Goal: Information Seeking & Learning: Learn about a topic

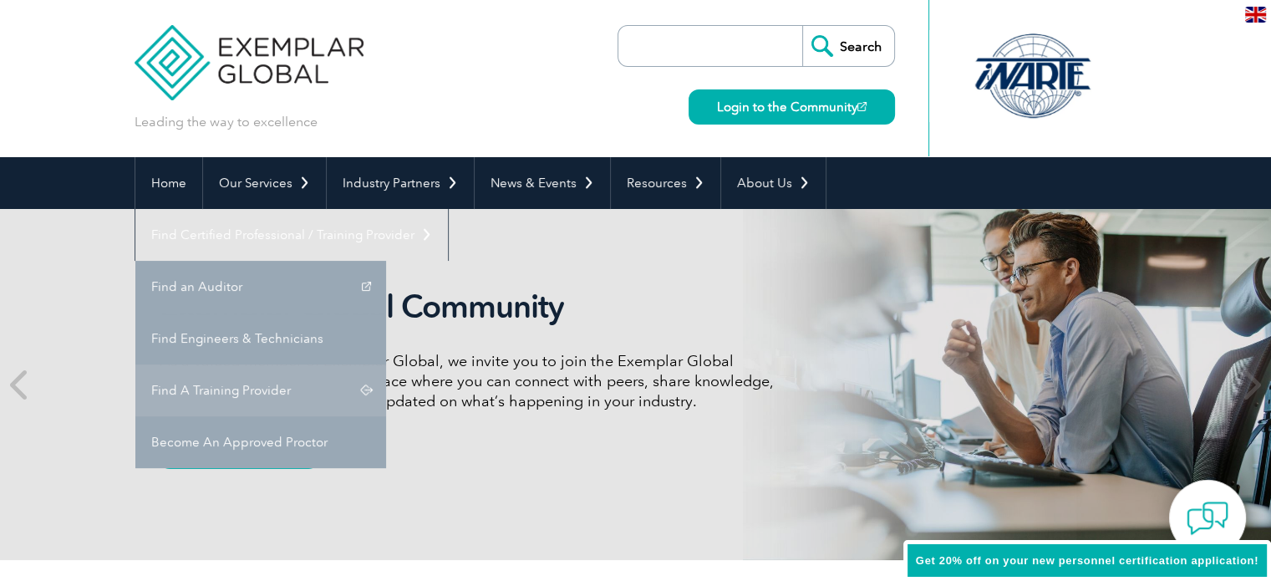
click at [386, 364] on link "Find A Training Provider" at bounding box center [260, 390] width 251 height 52
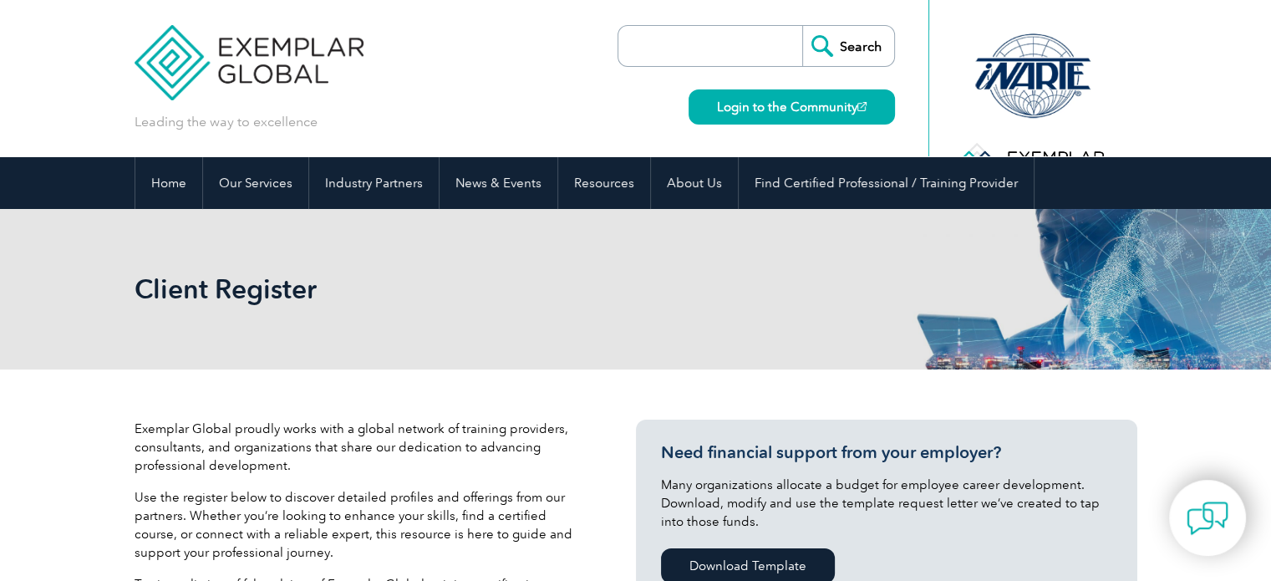
scroll to position [418, 0]
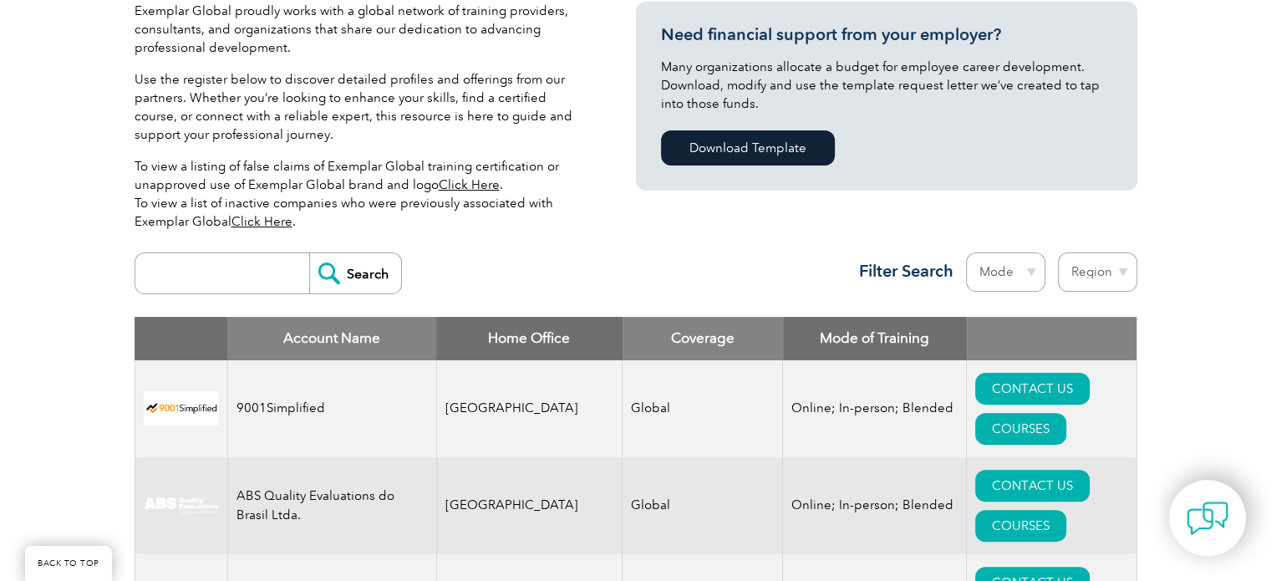
click at [241, 282] on input "search" at bounding box center [226, 273] width 165 height 40
type input "ARS"
click at [344, 271] on input "Search" at bounding box center [355, 273] width 92 height 40
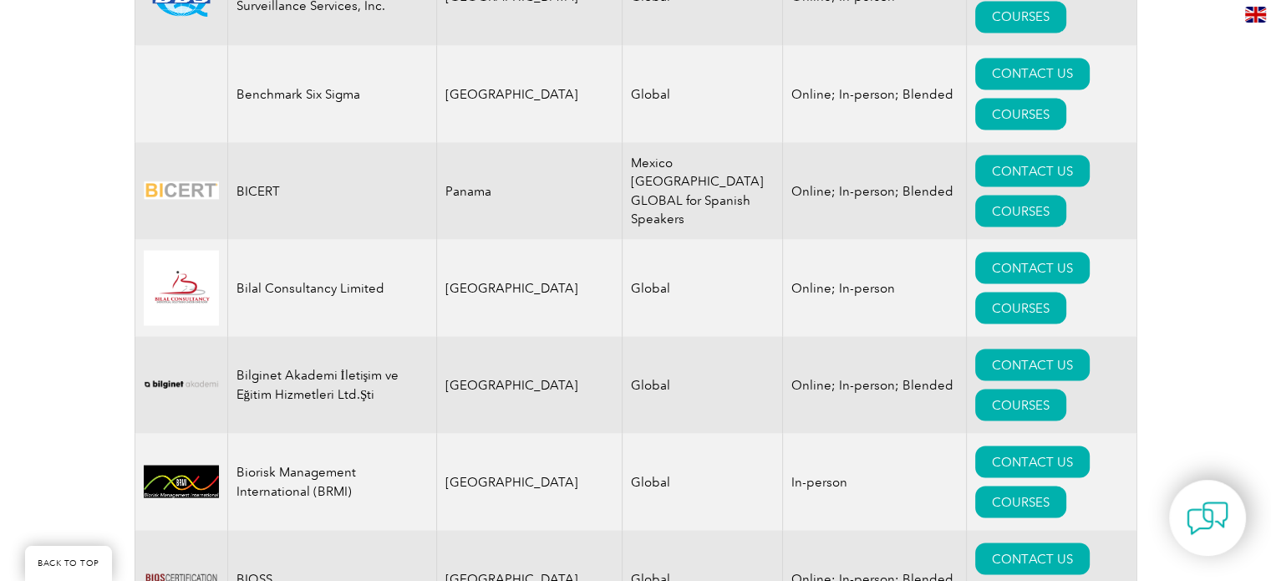
scroll to position [2506, 0]
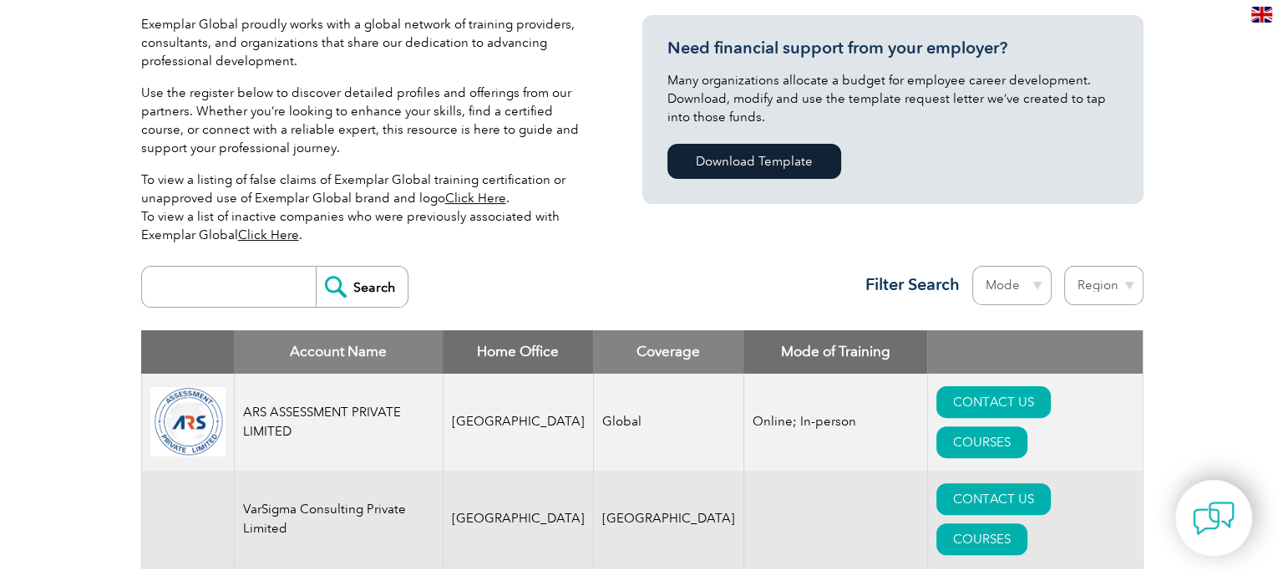
scroll to position [501, 0]
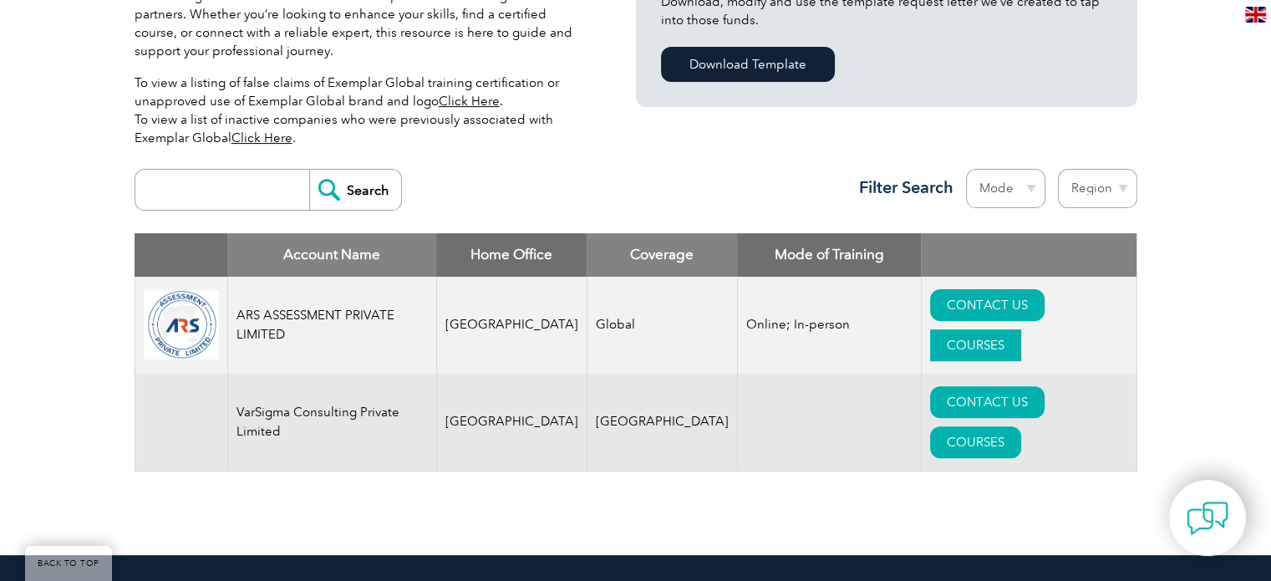
click at [1021, 329] on link "COURSES" at bounding box center [975, 345] width 91 height 32
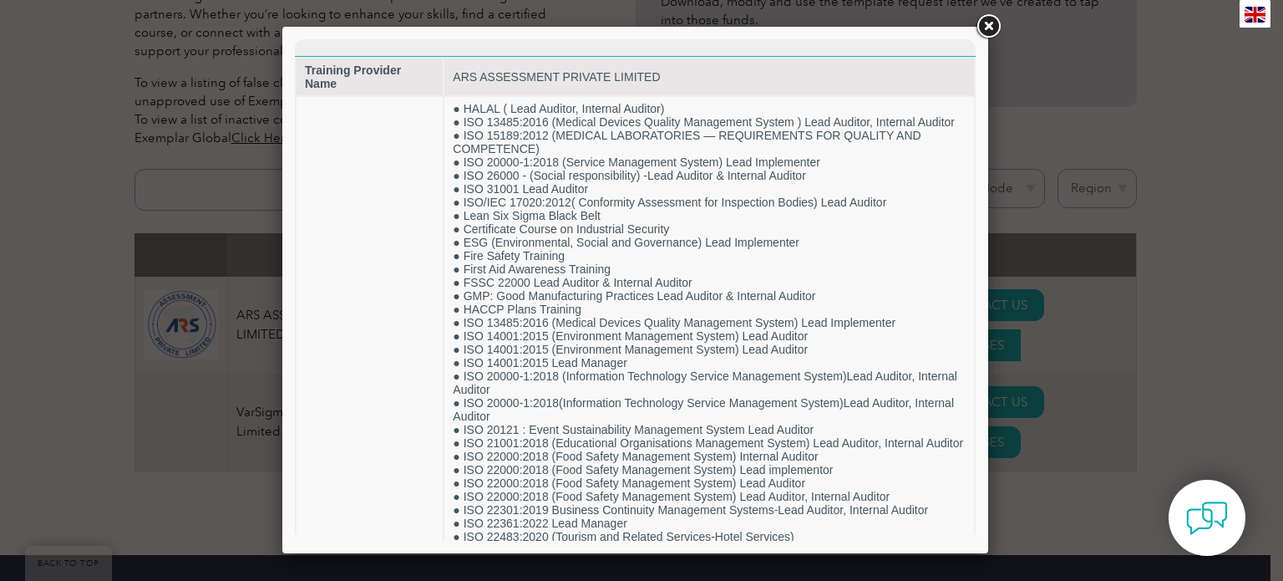
scroll to position [0, 0]
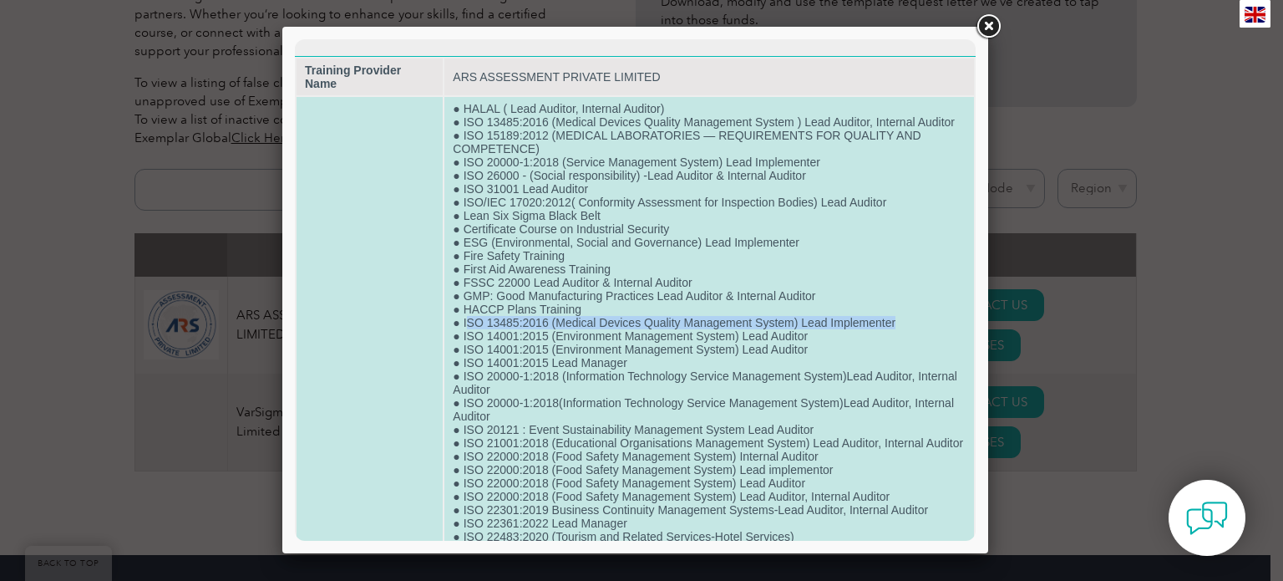
drag, startPoint x: 474, startPoint y: 335, endPoint x: 896, endPoint y: 334, distance: 421.9
click at [896, 334] on td "● HALAL ( Lead Auditor, Internal Auditor) ● ISO 13485:2016 (Medical Devices Qua…" at bounding box center [709, 556] width 530 height 919
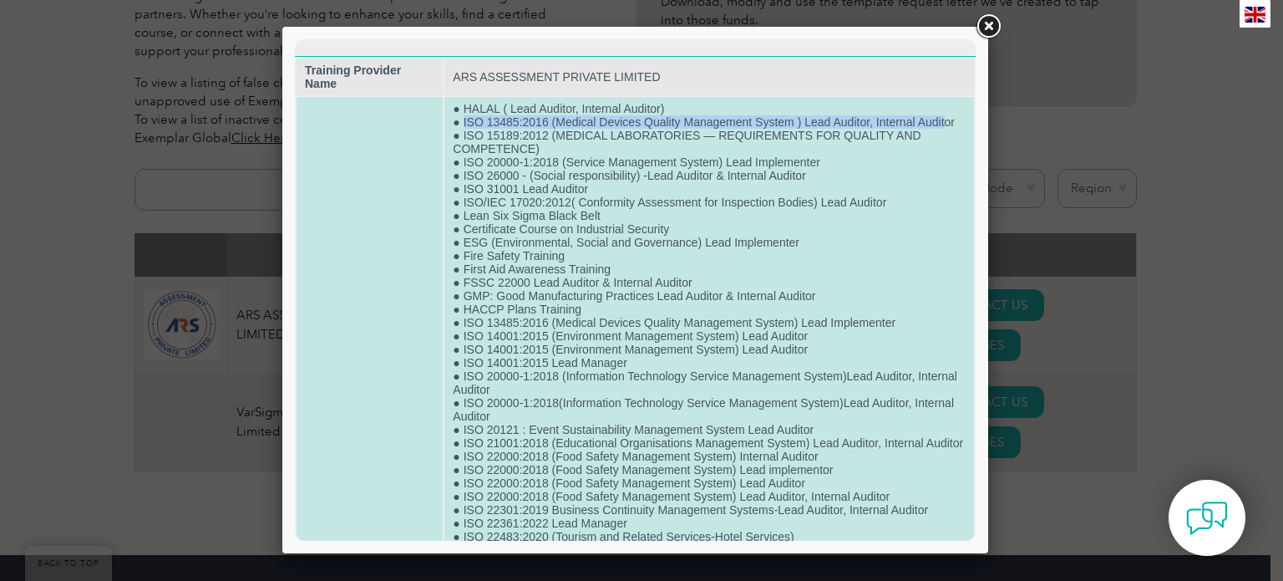
drag, startPoint x: 461, startPoint y: 119, endPoint x: 1302, endPoint y: 115, distance: 840.5
click at [942, 124] on td "● HALAL ( Lead Auditor, Internal Auditor) ● ISO 13485:2016 (Medical Devices Qua…" at bounding box center [709, 556] width 530 height 919
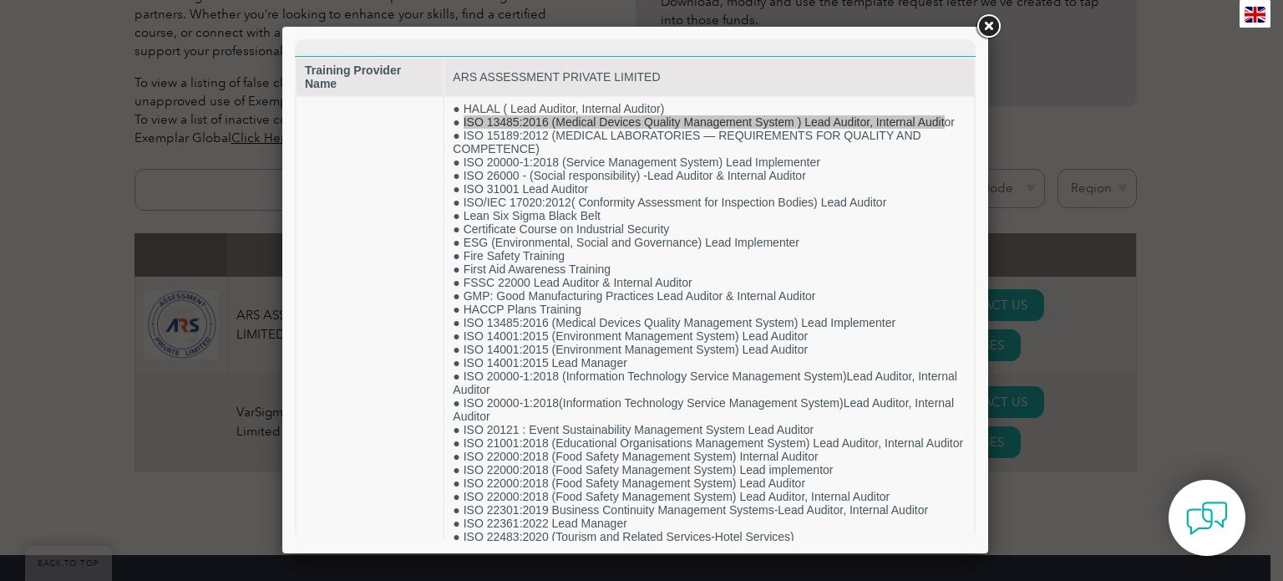
click at [987, 31] on link at bounding box center [988, 27] width 30 height 30
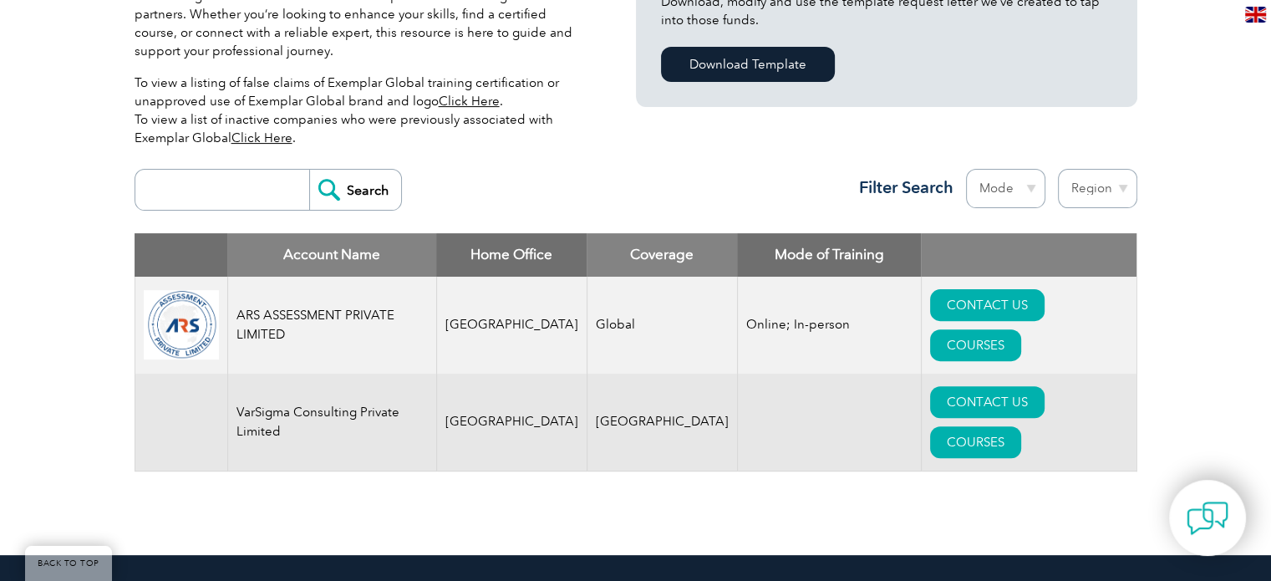
click at [598, 155] on div "Exemplar Global proudly works with a global network of training providers, cons…" at bounding box center [385, 39] width 501 height 242
